Goal: Information Seeking & Learning: Learn about a topic

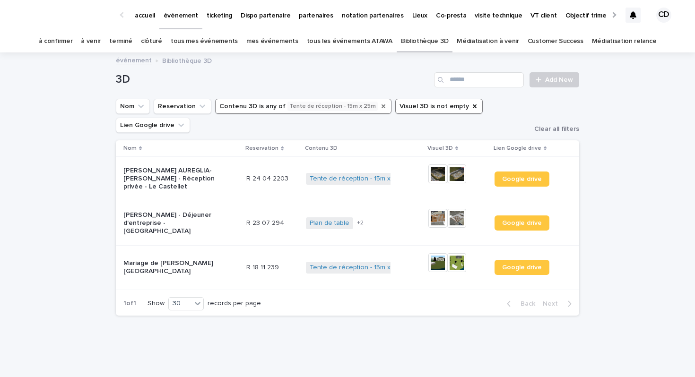
click at [381, 104] on icon "Contenu 3D" at bounding box center [383, 106] width 4 height 4
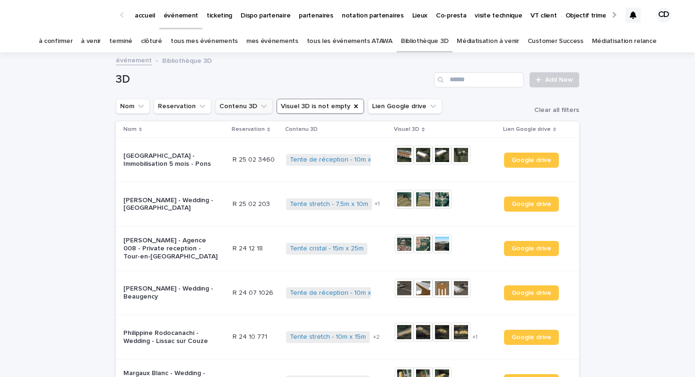
click at [261, 106] on icon "Contenu 3D" at bounding box center [264, 105] width 6 height 3
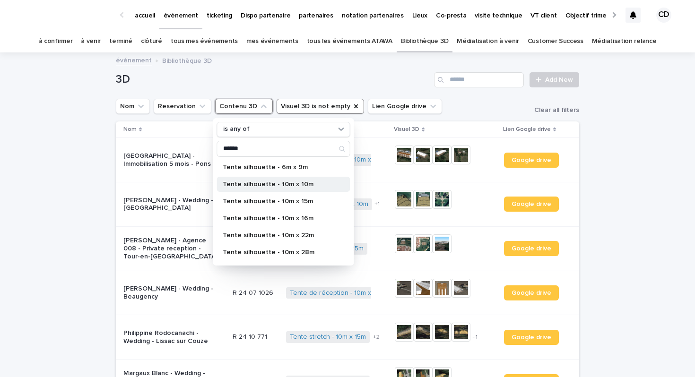
type input "******"
click at [289, 186] on p "Tente silhouette - 10m x 10m" at bounding box center [279, 184] width 112 height 7
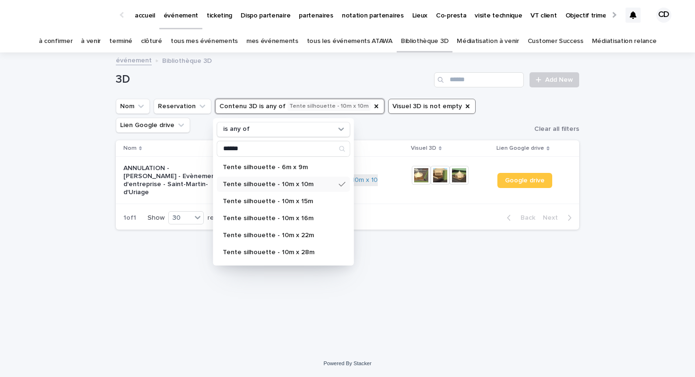
click at [490, 138] on div "3D Add New Nom Reservation Contenu 3D is any of Tente silhouette - 10m x 10m is…" at bounding box center [347, 145] width 463 height 184
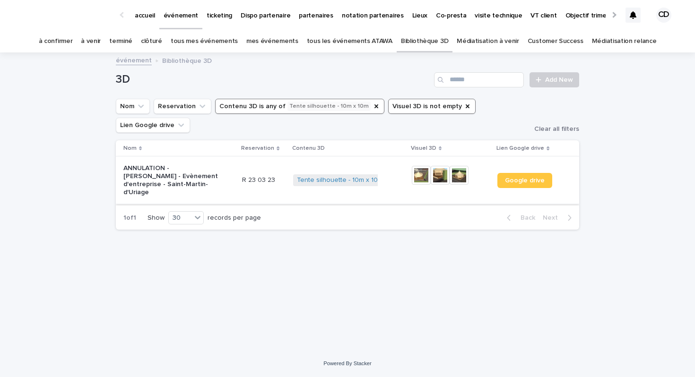
click at [439, 177] on img at bounding box center [440, 175] width 19 height 19
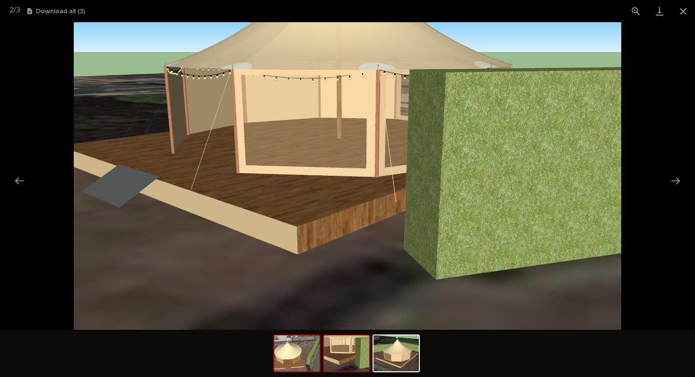
click at [308, 354] on img at bounding box center [296, 354] width 45 height 36
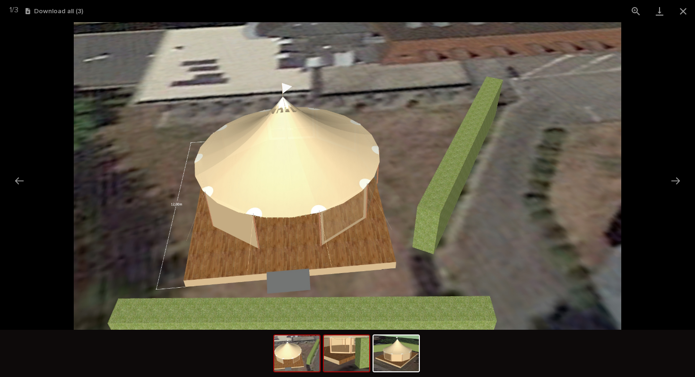
click at [341, 362] on img at bounding box center [346, 354] width 45 height 36
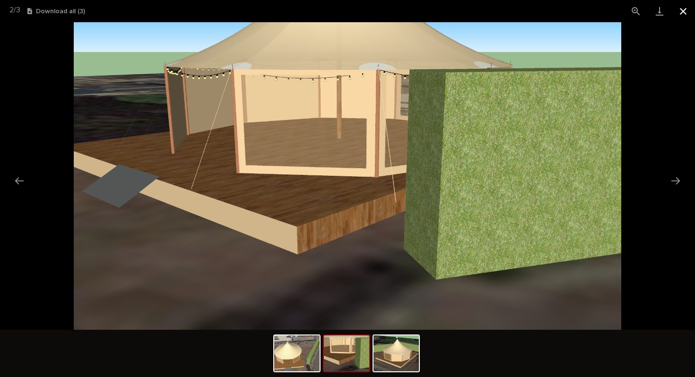
click at [681, 11] on button "Close gallery" at bounding box center [683, 11] width 24 height 22
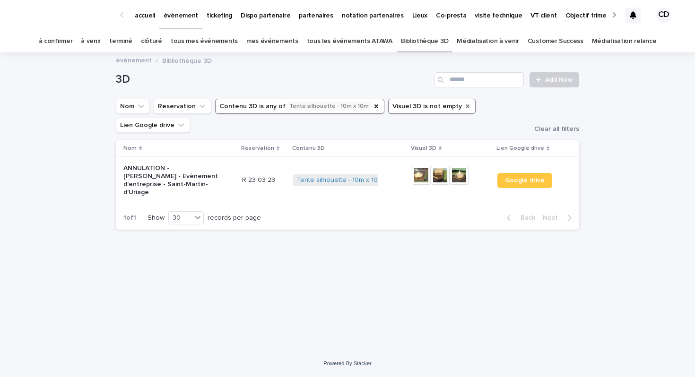
click at [466, 106] on icon "Visuel 3D" at bounding box center [468, 106] width 4 height 4
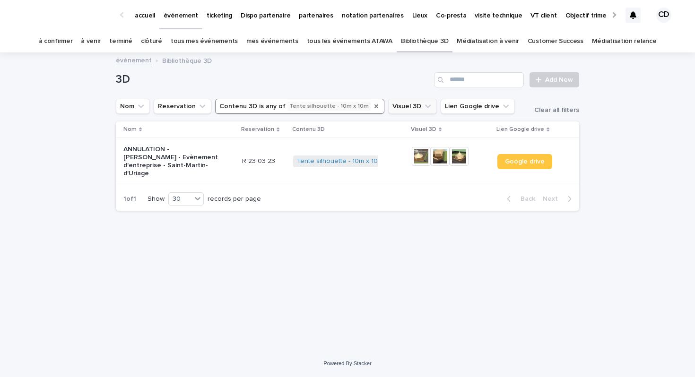
click at [372, 106] on icon "Contenu 3D" at bounding box center [376, 107] width 8 height 8
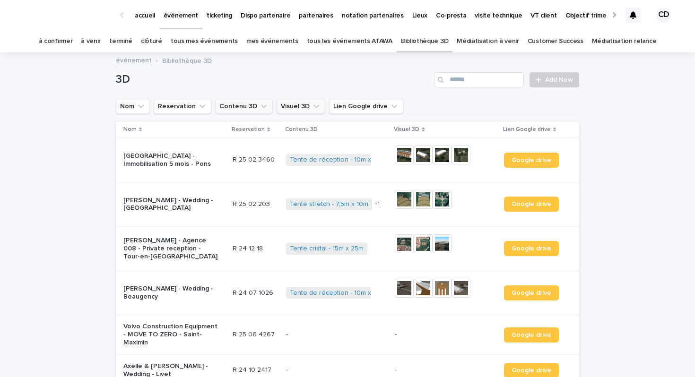
click at [300, 107] on button "Visuel 3D" at bounding box center [300, 106] width 49 height 15
click at [259, 108] on icon "Contenu 3D" at bounding box center [263, 106] width 9 height 9
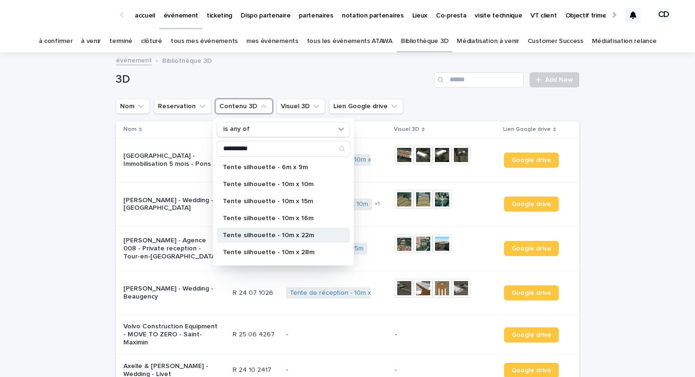
type input "**********"
click at [265, 240] on div "Tente silhouette - 10m x 22m" at bounding box center [283, 235] width 133 height 15
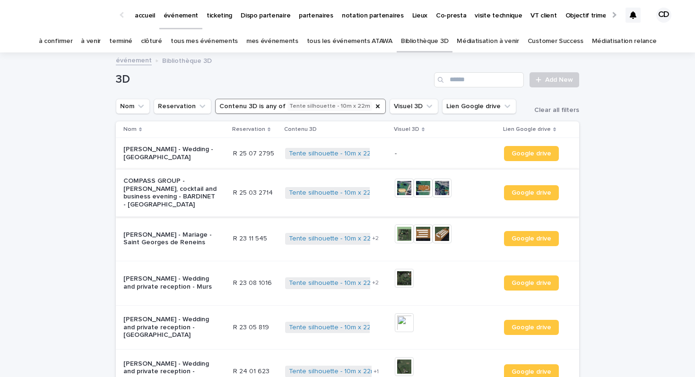
click at [406, 190] on img at bounding box center [404, 188] width 19 height 19
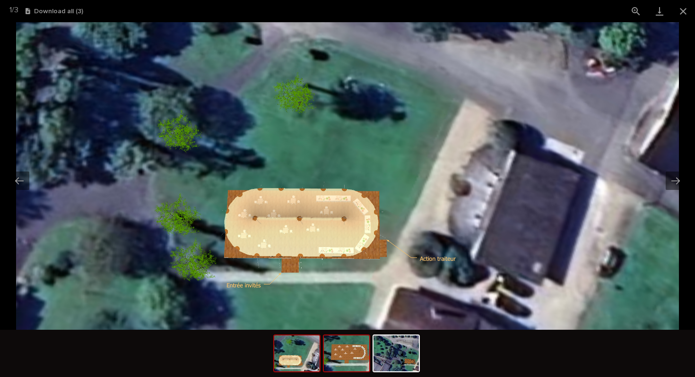
click at [333, 363] on img at bounding box center [346, 354] width 45 height 36
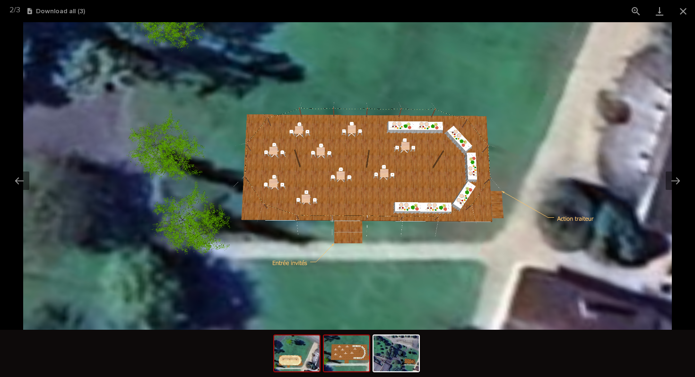
click at [287, 363] on img at bounding box center [296, 354] width 45 height 36
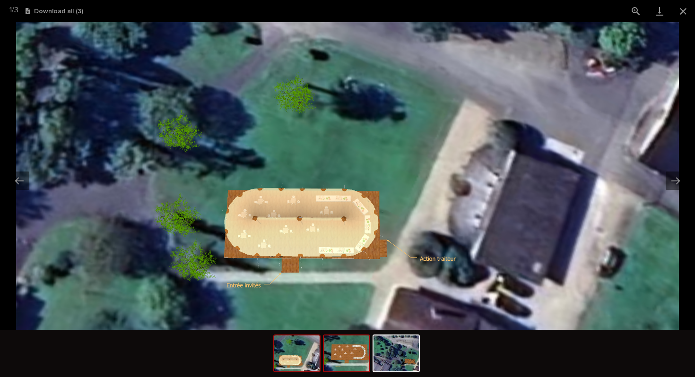
click at [359, 356] on img at bounding box center [346, 354] width 45 height 36
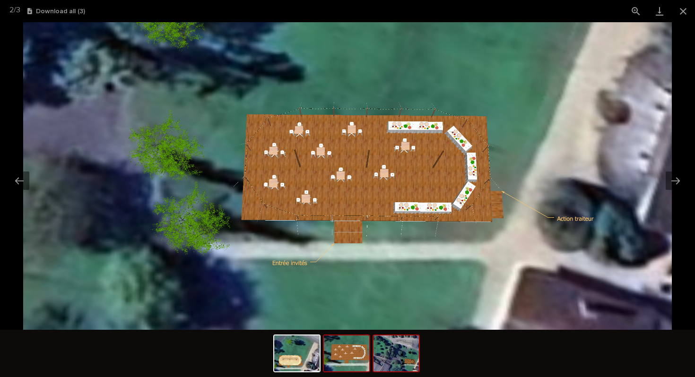
click at [394, 354] on img at bounding box center [395, 354] width 45 height 36
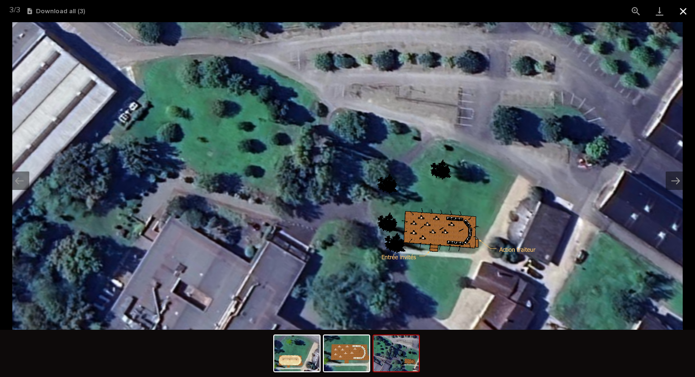
click at [682, 13] on button "Close gallery" at bounding box center [683, 11] width 24 height 22
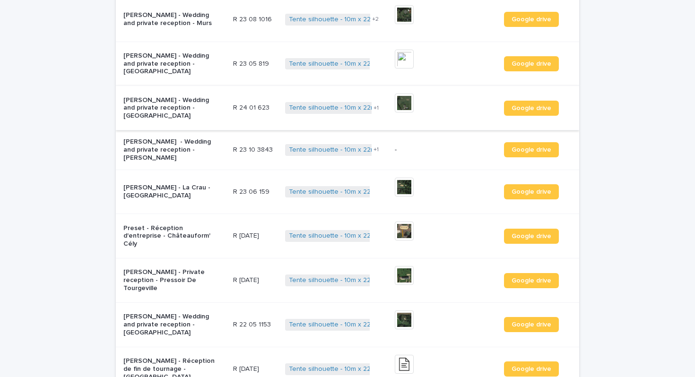
scroll to position [266, 0]
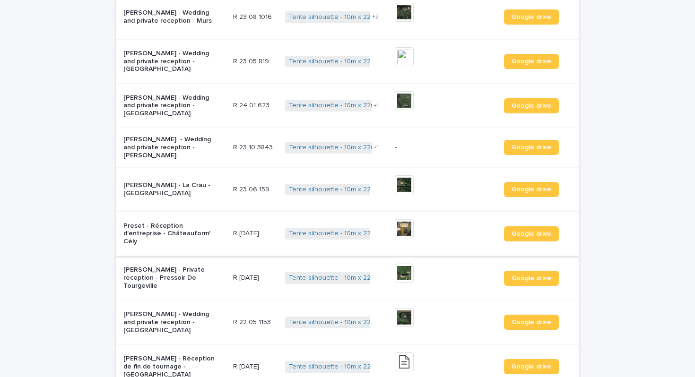
click at [406, 219] on img at bounding box center [404, 228] width 19 height 19
